Goal: Navigation & Orientation: Find specific page/section

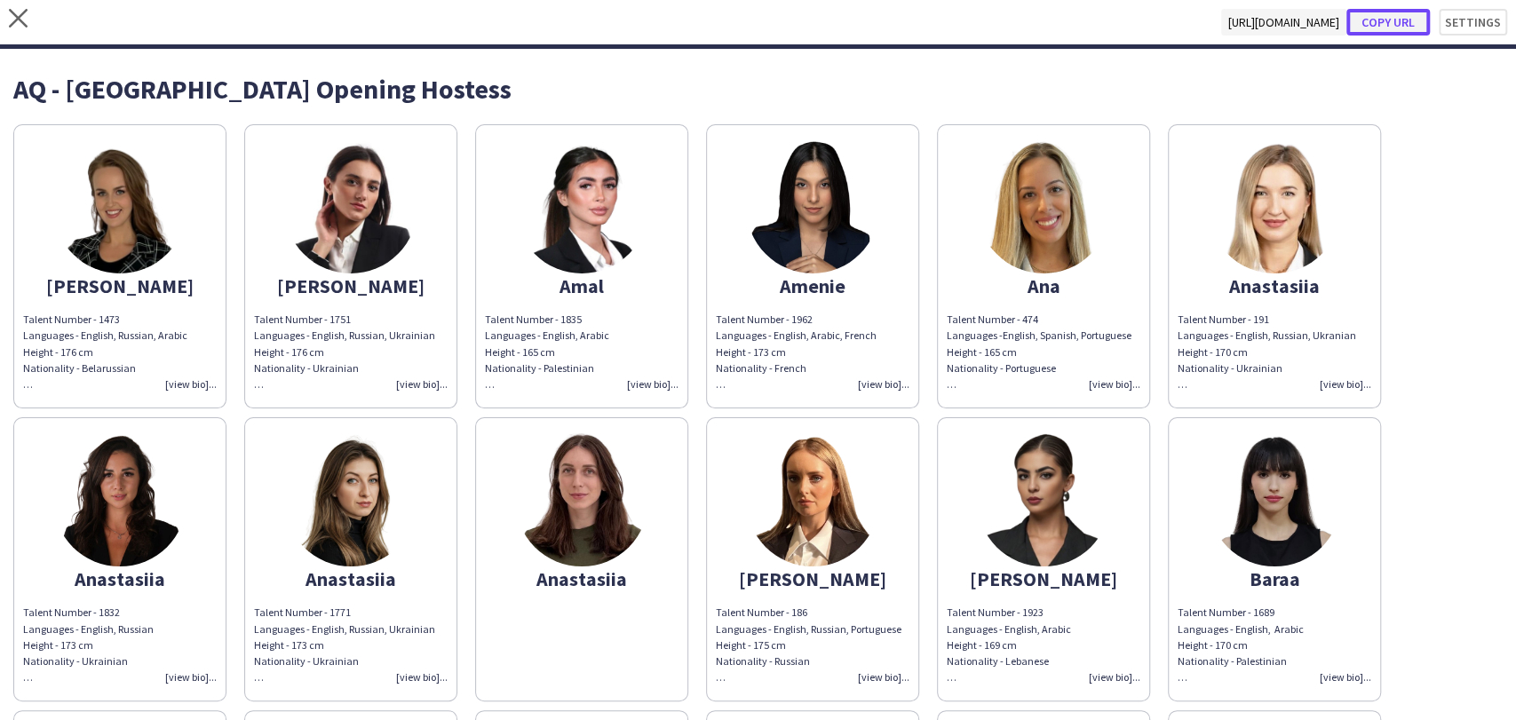
click at [1375, 21] on button "Copy url" at bounding box center [1387, 22] width 83 height 27
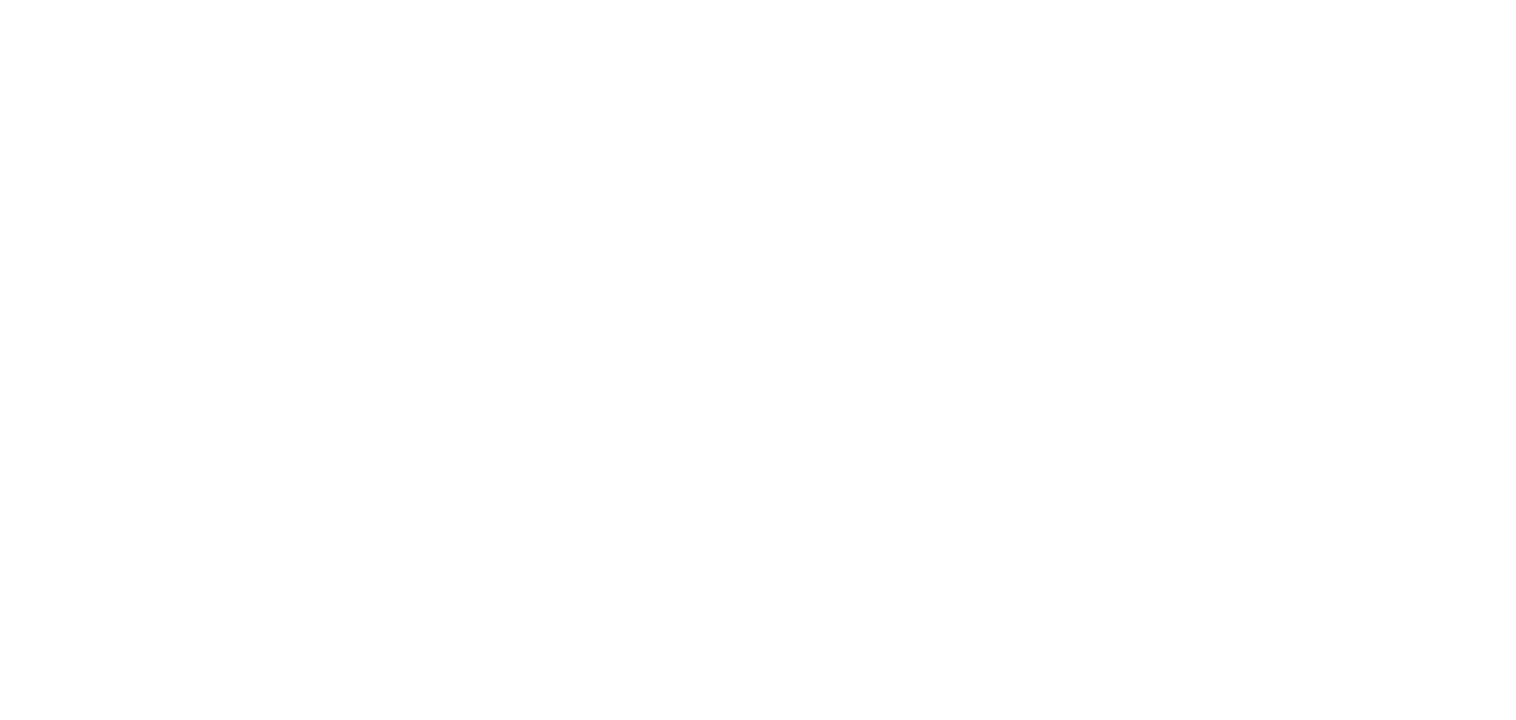
click at [902, 719] on html at bounding box center [758, 360] width 1516 height 720
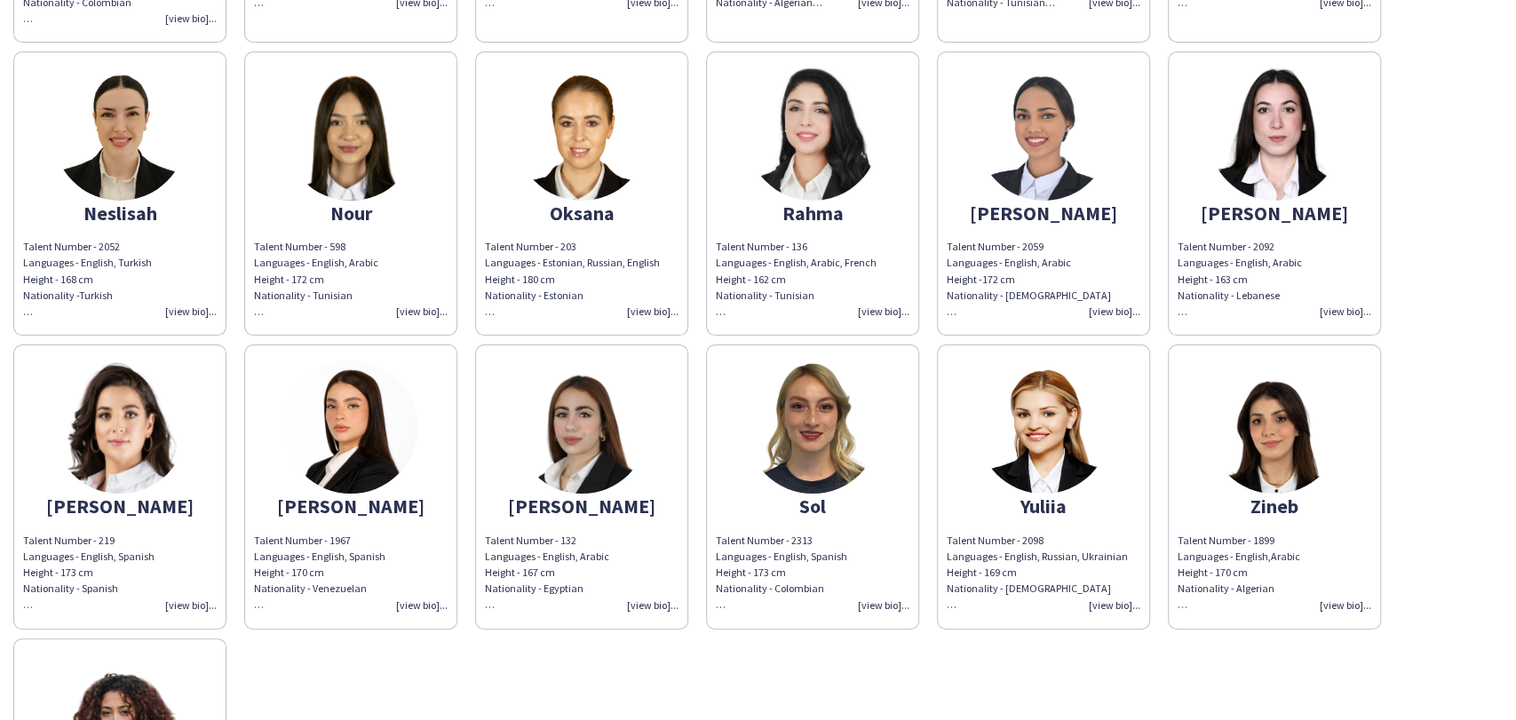
scroll to position [1478, 0]
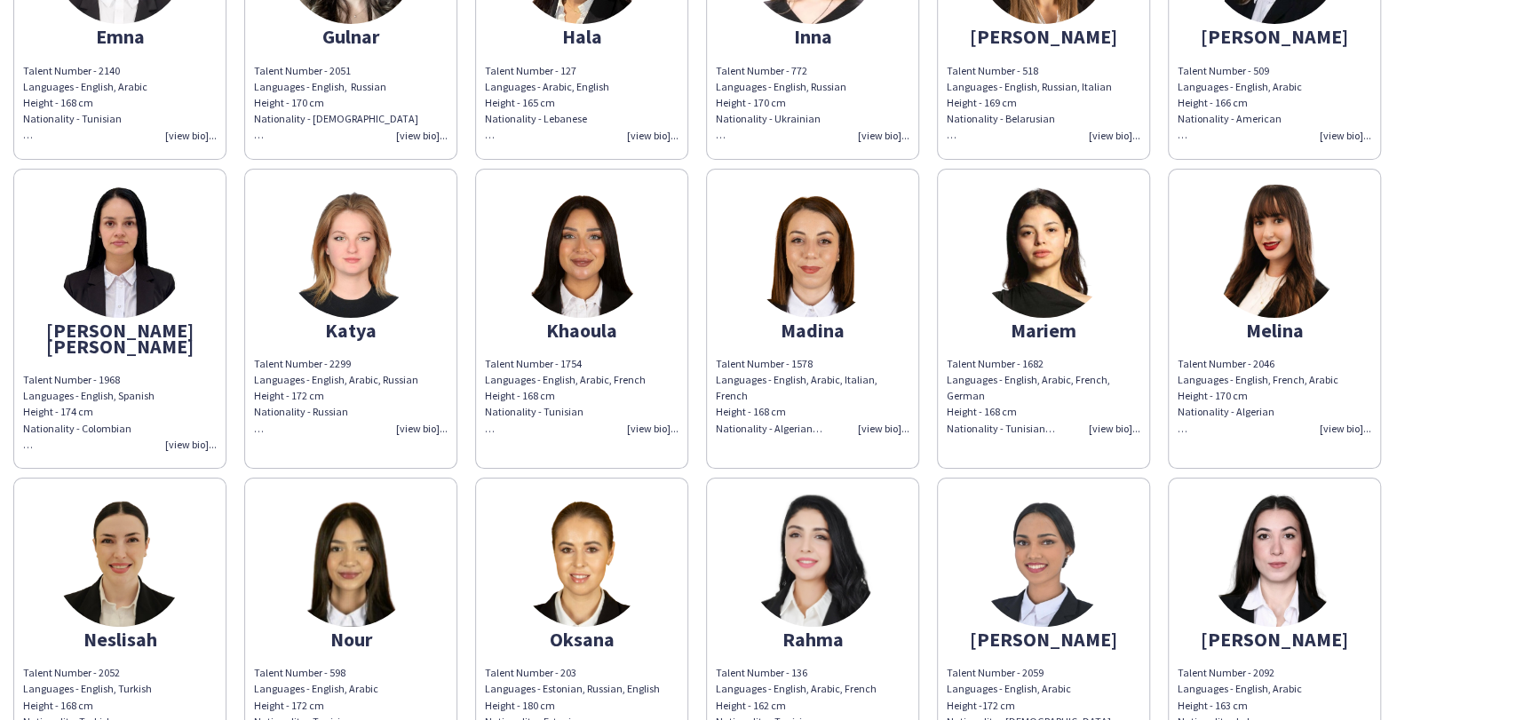
scroll to position [590, 0]
